Goal: Navigation & Orientation: Find specific page/section

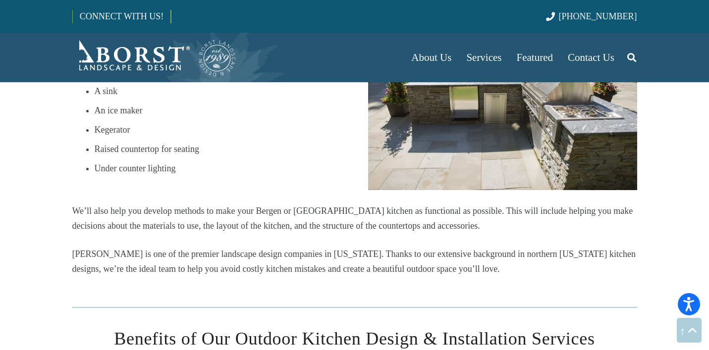
scroll to position [1405, 0]
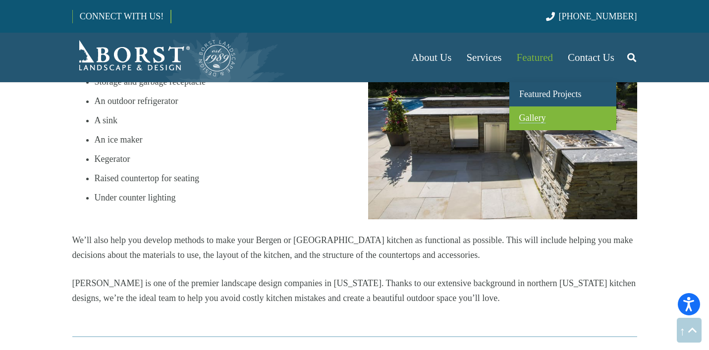
click at [528, 120] on span "Gallery" at bounding box center [532, 118] width 27 height 10
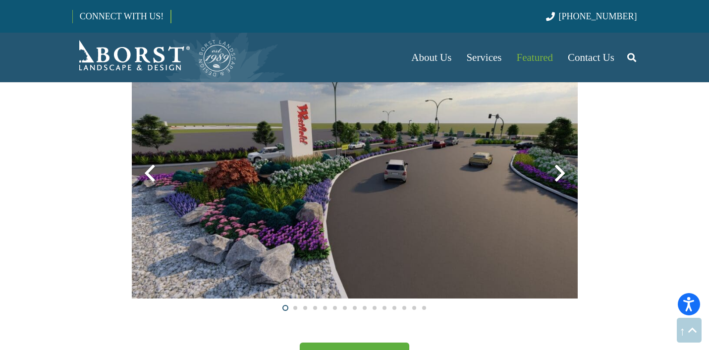
scroll to position [2539, 0]
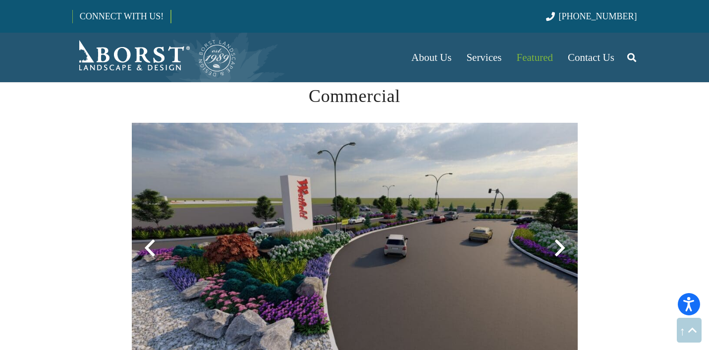
click at [563, 243] on div at bounding box center [560, 248] width 36 height 36
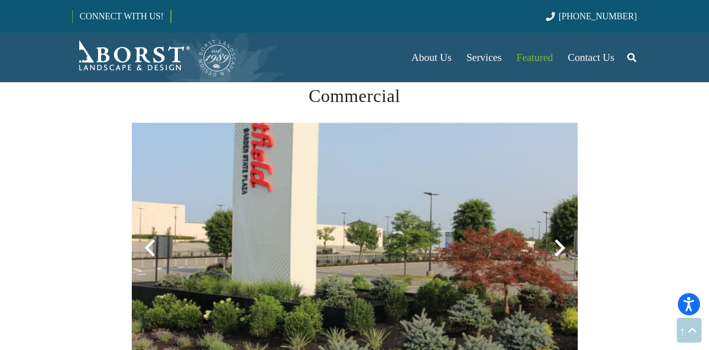
click at [563, 243] on div at bounding box center [560, 248] width 36 height 36
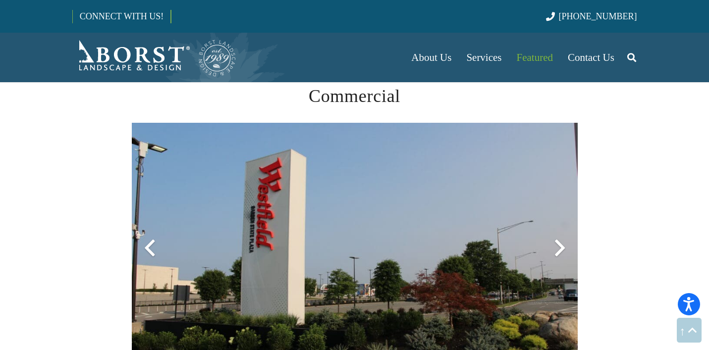
click at [563, 243] on div at bounding box center [560, 248] width 36 height 36
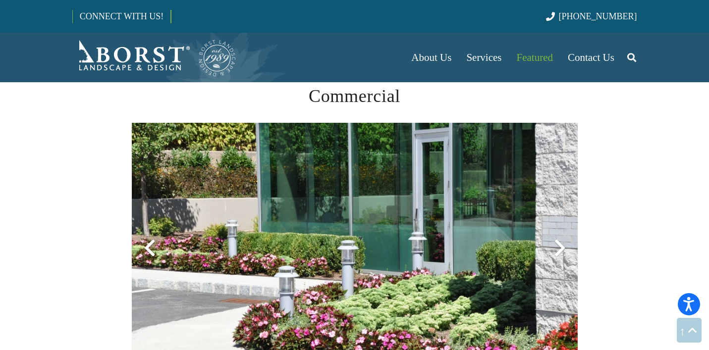
click at [563, 243] on div at bounding box center [560, 248] width 36 height 36
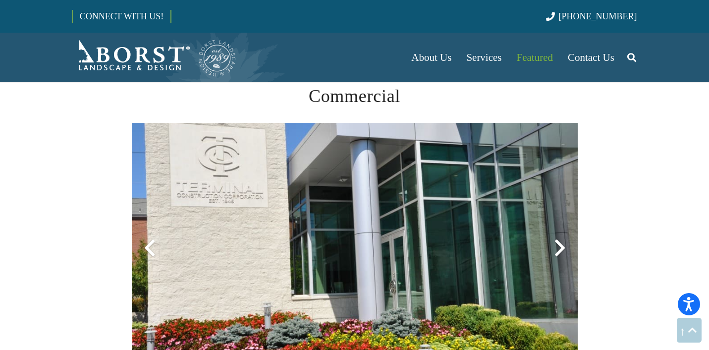
click at [563, 243] on div at bounding box center [560, 248] width 36 height 36
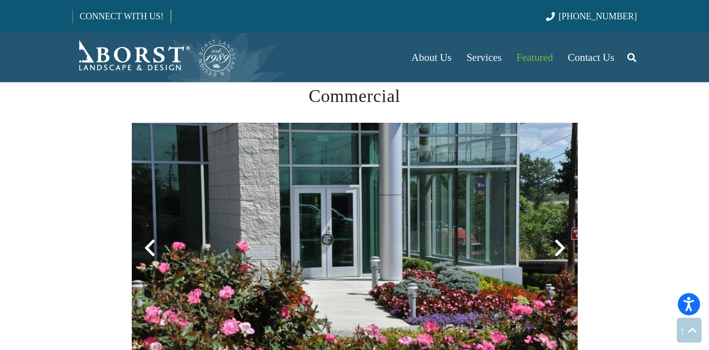
click at [563, 243] on div at bounding box center [560, 248] width 36 height 36
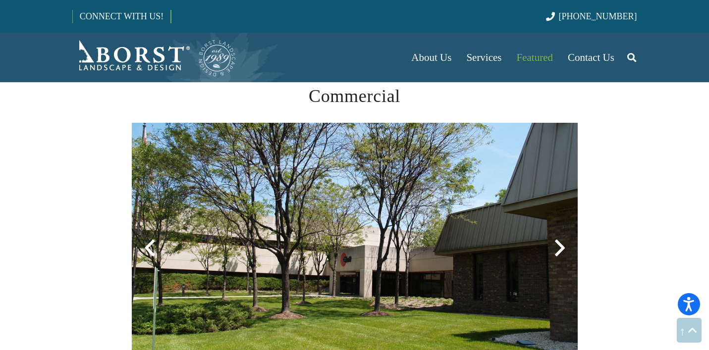
click at [563, 243] on div at bounding box center [560, 248] width 36 height 36
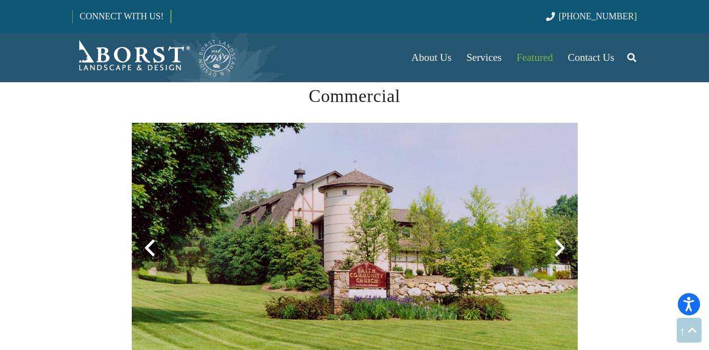
click at [563, 243] on div at bounding box center [560, 248] width 36 height 36
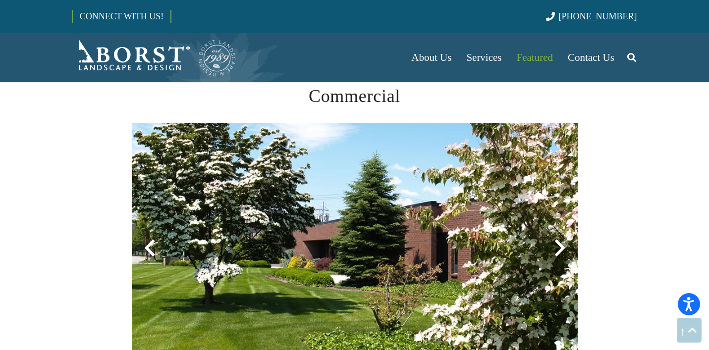
click at [563, 243] on div at bounding box center [560, 248] width 36 height 36
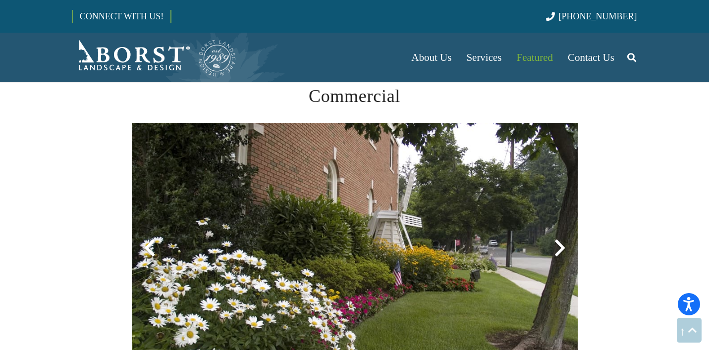
click at [563, 243] on div at bounding box center [560, 248] width 36 height 36
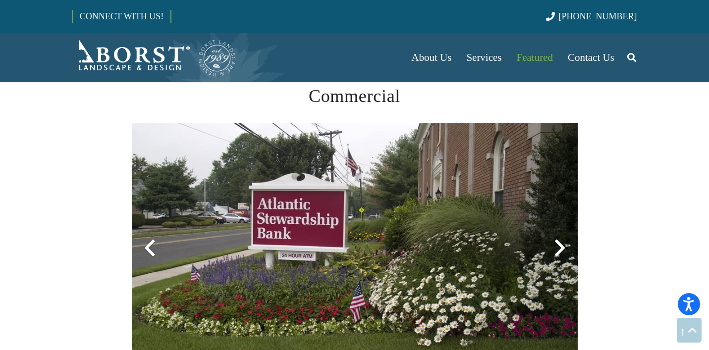
click at [563, 243] on div at bounding box center [560, 248] width 36 height 36
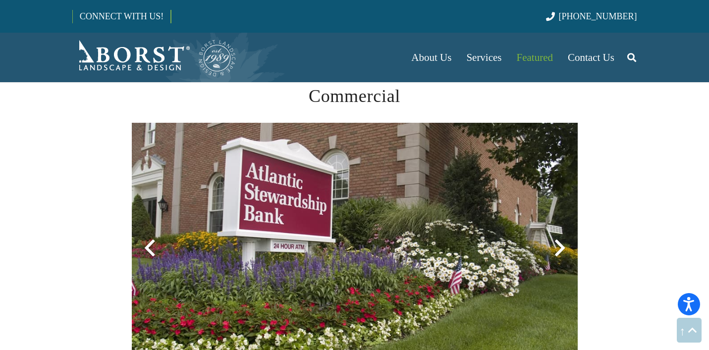
click at [563, 243] on div at bounding box center [560, 248] width 36 height 36
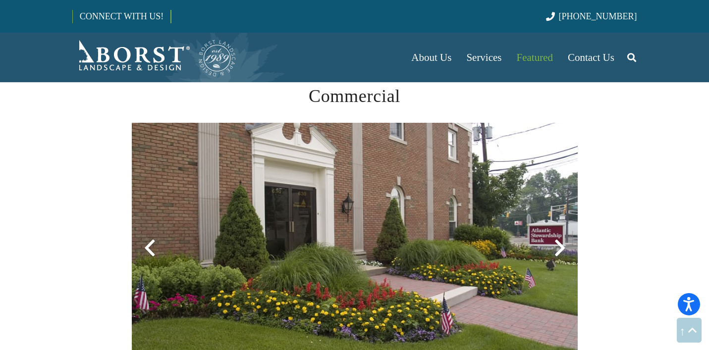
click at [563, 243] on div at bounding box center [560, 248] width 36 height 36
